Goal: Information Seeking & Learning: Understand process/instructions

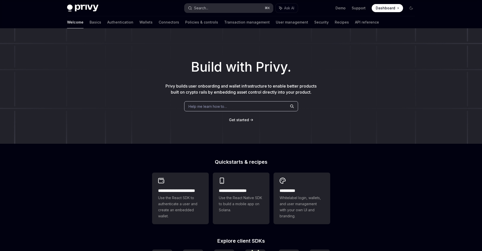
click at [216, 10] on button "Search... ⌘ K" at bounding box center [228, 8] width 88 height 9
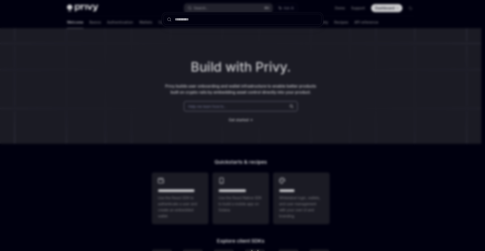
type input "*"
type textarea "*"
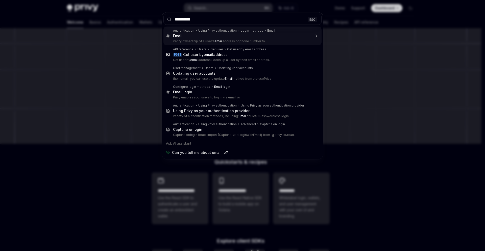
type input "**********"
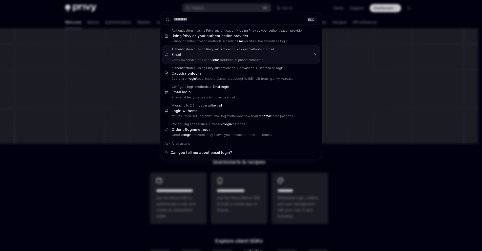
type textarea "*"
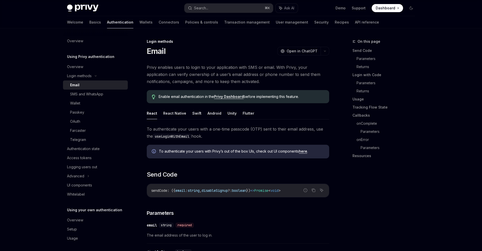
scroll to position [28, 0]
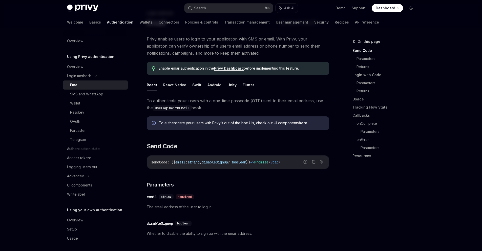
drag, startPoint x: 217, startPoint y: 162, endPoint x: 263, endPoint y: 161, distance: 46.3
click at [263, 161] on span "sendCode : ({ email : string , disableSignup ?: boolean }) => Promise < void >" at bounding box center [215, 162] width 129 height 5
click at [254, 161] on span "=>" at bounding box center [252, 162] width 4 height 5
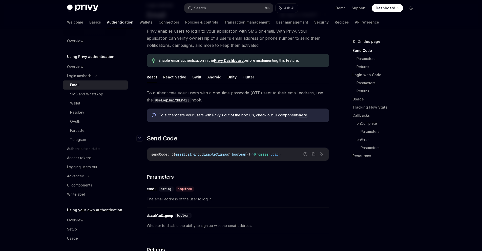
scroll to position [74, 0]
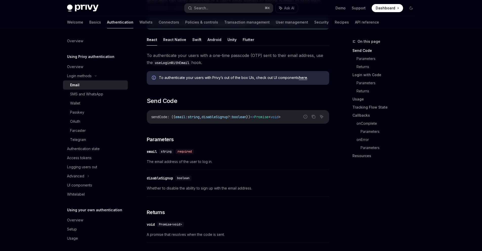
click at [151, 116] on span "sendCode" at bounding box center [159, 117] width 16 height 5
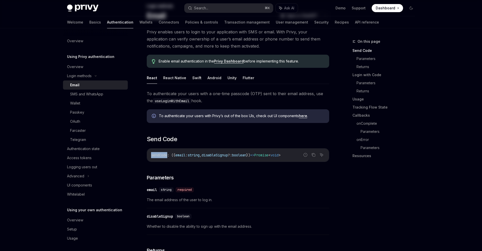
scroll to position [0, 0]
